Goal: Task Accomplishment & Management: Use online tool/utility

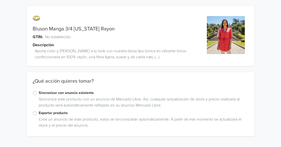
click at [39, 93] on label "Sincronizar con anuncio existente" at bounding box center [144, 93] width 210 height 6
click at [0, 0] on input "Sincronizar con anuncio existente" at bounding box center [0, 0] width 0 height 0
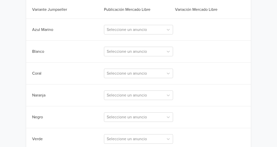
scroll to position [177, 0]
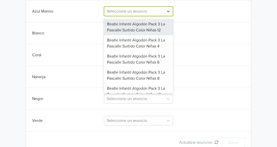
click at [133, 10] on div at bounding box center [134, 11] width 54 height 7
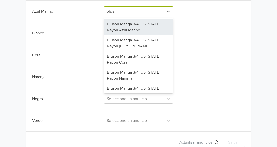
type input "bluso"
click at [132, 27] on div "Bluson Manga 3/4 [US_STATE] Rayon Azul Marino" at bounding box center [138, 27] width 69 height 16
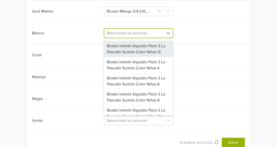
click at [124, 35] on div at bounding box center [134, 33] width 54 height 7
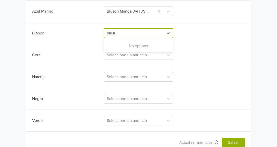
type input "blus"
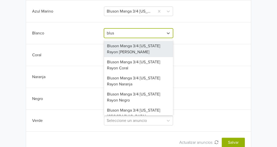
click at [122, 46] on div "Bluson Manga 3/4 [US_STATE] Rayon [PERSON_NAME]" at bounding box center [138, 49] width 69 height 16
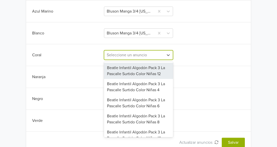
click at [113, 58] on div at bounding box center [134, 55] width 54 height 7
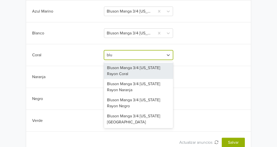
type input "blus"
click at [116, 67] on div "Bluson Manga 3/4 [US_STATE] Rayon Coral" at bounding box center [138, 71] width 69 height 16
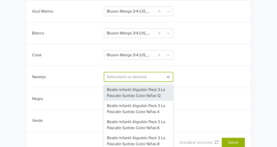
scroll to position [189, 0]
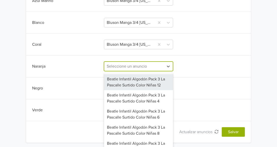
click at [118, 71] on div "106 results available. Use Up and Down to choose options, press Enter to select…" at bounding box center [138, 67] width 69 height 10
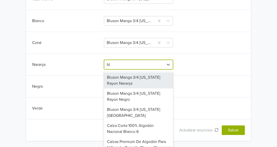
type input "blu"
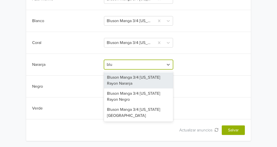
click at [118, 76] on div "Bluson Manga 3/4 [US_STATE] Rayon Naranja" at bounding box center [138, 80] width 69 height 16
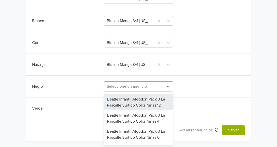
click at [119, 85] on div at bounding box center [134, 86] width 54 height 7
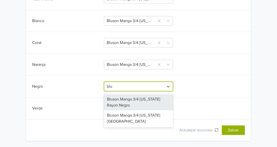
type input "blus"
click at [120, 100] on div "Bluson Manga 3/4 [US_STATE] Rayon Negro" at bounding box center [138, 102] width 69 height 16
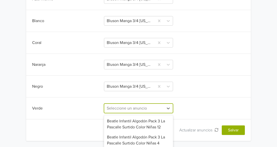
scroll to position [232, 0]
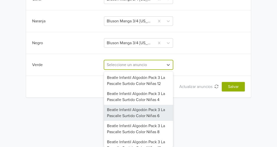
click at [117, 70] on div "104 results available. Use Up and Down to choose options, press Enter to select…" at bounding box center [138, 65] width 69 height 10
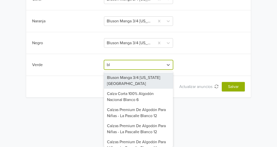
type input "blu"
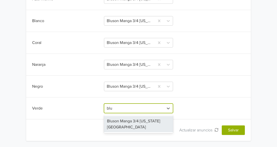
click at [133, 126] on div "Bluson Manga 3/4 [US_STATE][GEOGRAPHIC_DATA]" at bounding box center [138, 124] width 69 height 16
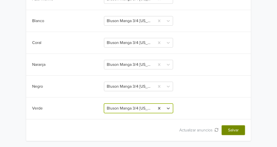
click at [230, 129] on button "Salvar" at bounding box center [233, 131] width 23 height 10
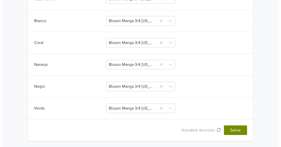
scroll to position [0, 0]
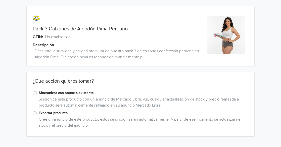
click at [39, 94] on label "Sincronizar con anuncio existente" at bounding box center [144, 93] width 210 height 6
click at [0, 0] on input "Sincronizar con anuncio existente" at bounding box center [0, 0] width 0 height 0
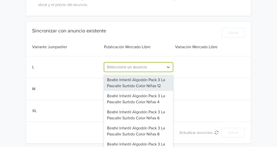
click at [130, 72] on div "104 results available. Use Up and Down to choose options, press Enter to select…" at bounding box center [138, 67] width 69 height 10
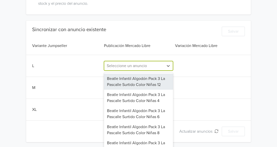
scroll to position [123, 0]
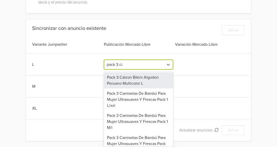
type input "pack 3 cal"
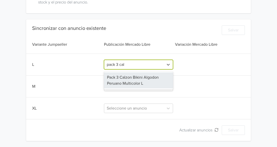
click at [129, 83] on div "Pack 3 Calzon Bikini Algodon Peruano Multicolor L" at bounding box center [138, 80] width 69 height 16
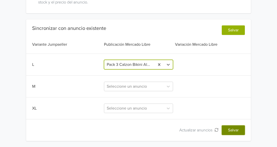
click at [240, 131] on button "Salvar" at bounding box center [233, 131] width 23 height 10
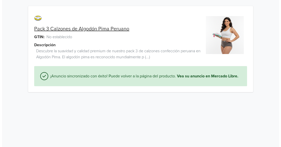
scroll to position [0, 0]
